Goal: Find specific fact: Find specific fact

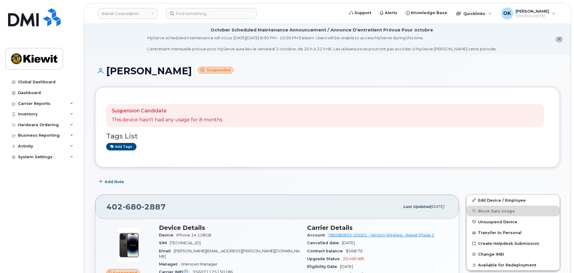
scroll to position [150, 0]
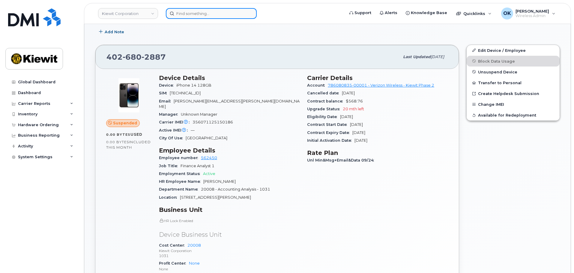
click at [192, 15] on input at bounding box center [211, 13] width 91 height 11
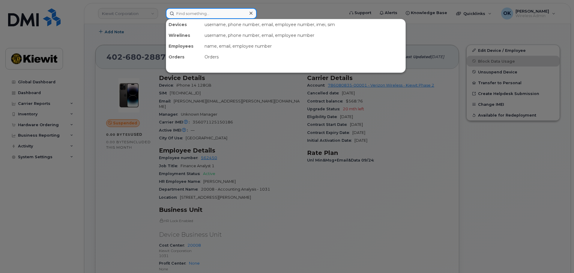
paste input "00268198"
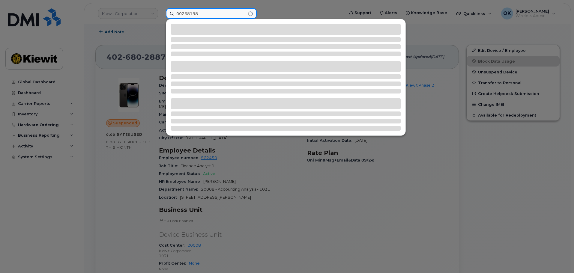
drag, startPoint x: 182, startPoint y: 15, endPoint x: 166, endPoint y: 14, distance: 15.6
click at [166, 15] on input "00268198" at bounding box center [211, 13] width 91 height 11
type input "268198"
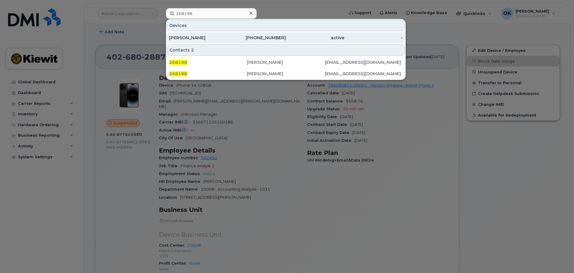
click at [209, 35] on div "[PERSON_NAME]" at bounding box center [198, 38] width 58 height 6
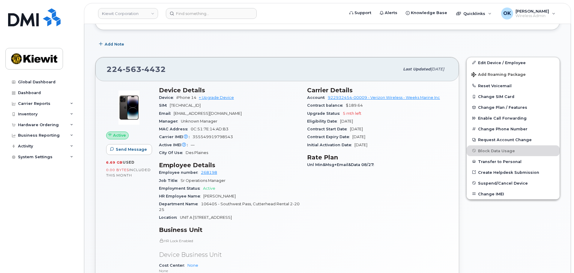
scroll to position [115, 0]
drag, startPoint x: 182, startPoint y: 70, endPoint x: 72, endPoint y: 76, distance: 110.5
click at [95, 73] on div "[PHONE_NUMBER] Last updated [DATE] Active Send Message 6.69 GB  used 0.00 Bytes…" at bounding box center [276, 202] width 371 height 299
drag, startPoint x: 176, startPoint y: 94, endPoint x: 195, endPoint y: 101, distance: 20.2
click at [195, 101] on section "Device Details Device iPhone 14 + Upgrade Device SIM [TECHNICAL_ID] Email [EMAI…" at bounding box center [229, 121] width 141 height 70
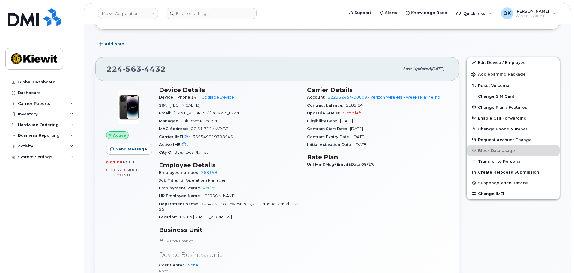
click at [185, 106] on span "[TECHNICAL_ID]" at bounding box center [185, 105] width 31 height 4
drag, startPoint x: 175, startPoint y: 99, endPoint x: 197, endPoint y: 100, distance: 21.9
click at [197, 100] on div "Device iPhone 14 + Upgrade Device" at bounding box center [229, 98] width 141 height 8
copy span "iPhone 14"
